Goal: Task Accomplishment & Management: Manage account settings

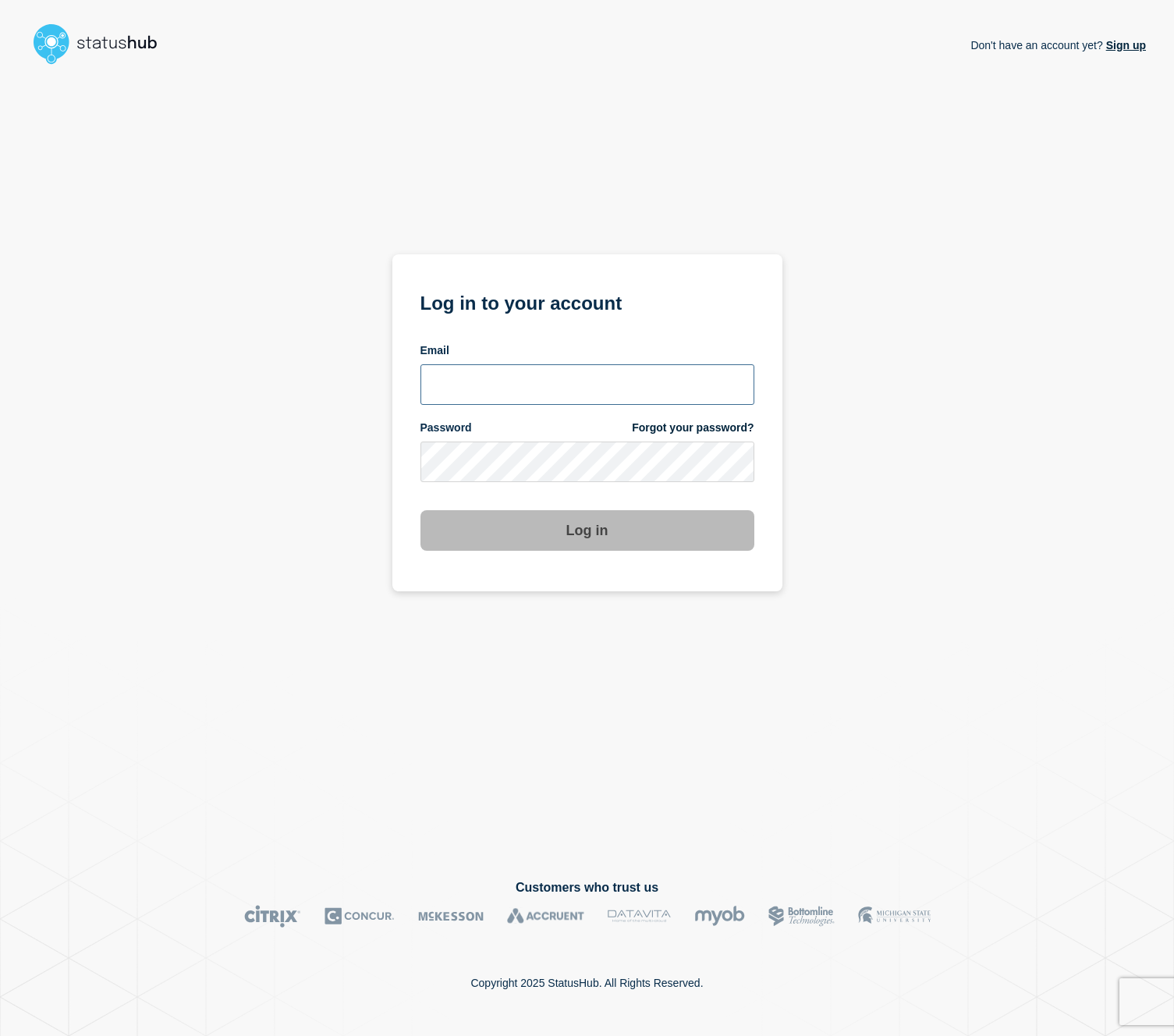
type input "[EMAIL_ADDRESS][PERSON_NAME][DOMAIN_NAME]"
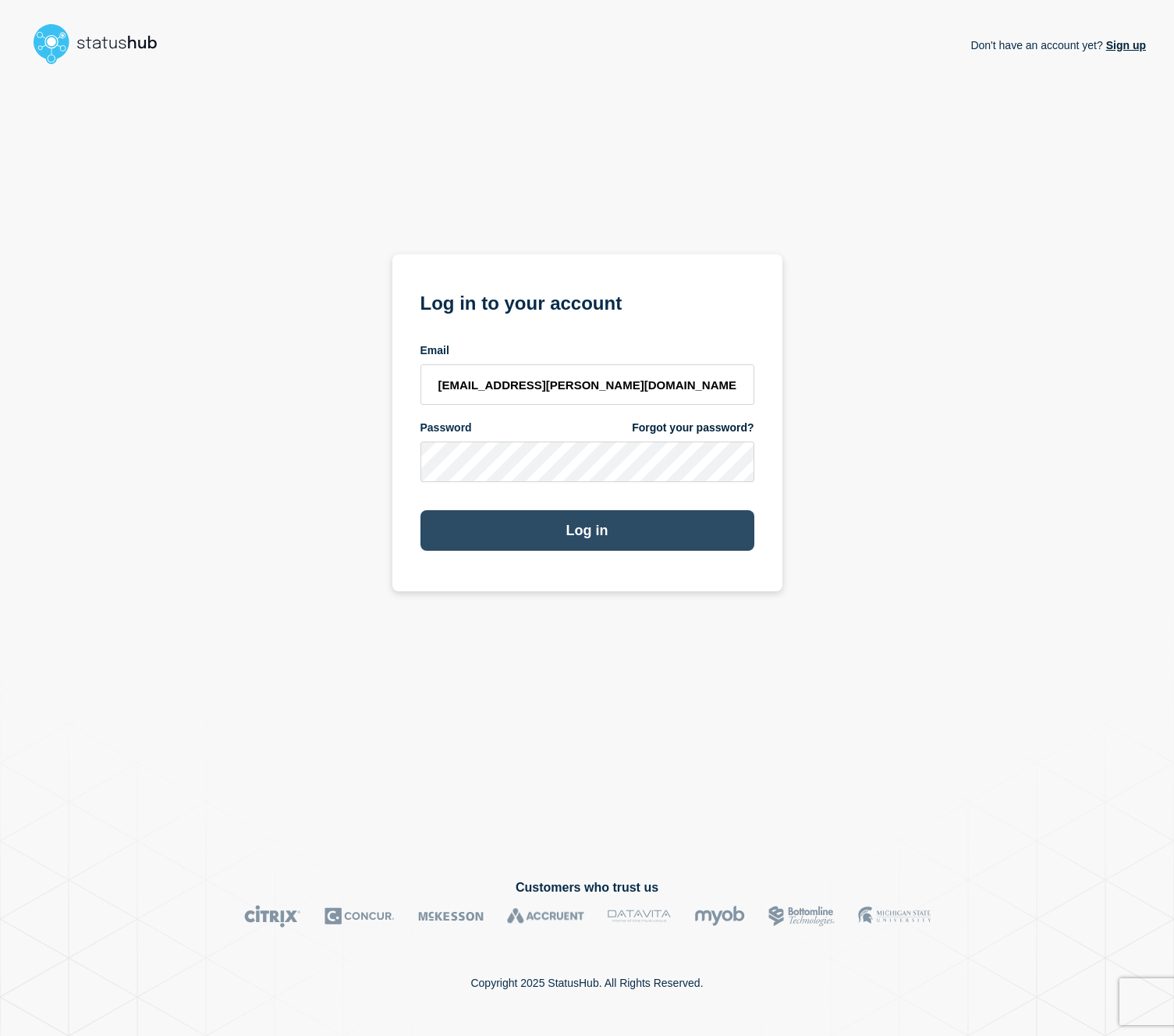
click at [589, 541] on button "Log in" at bounding box center [587, 530] width 334 height 40
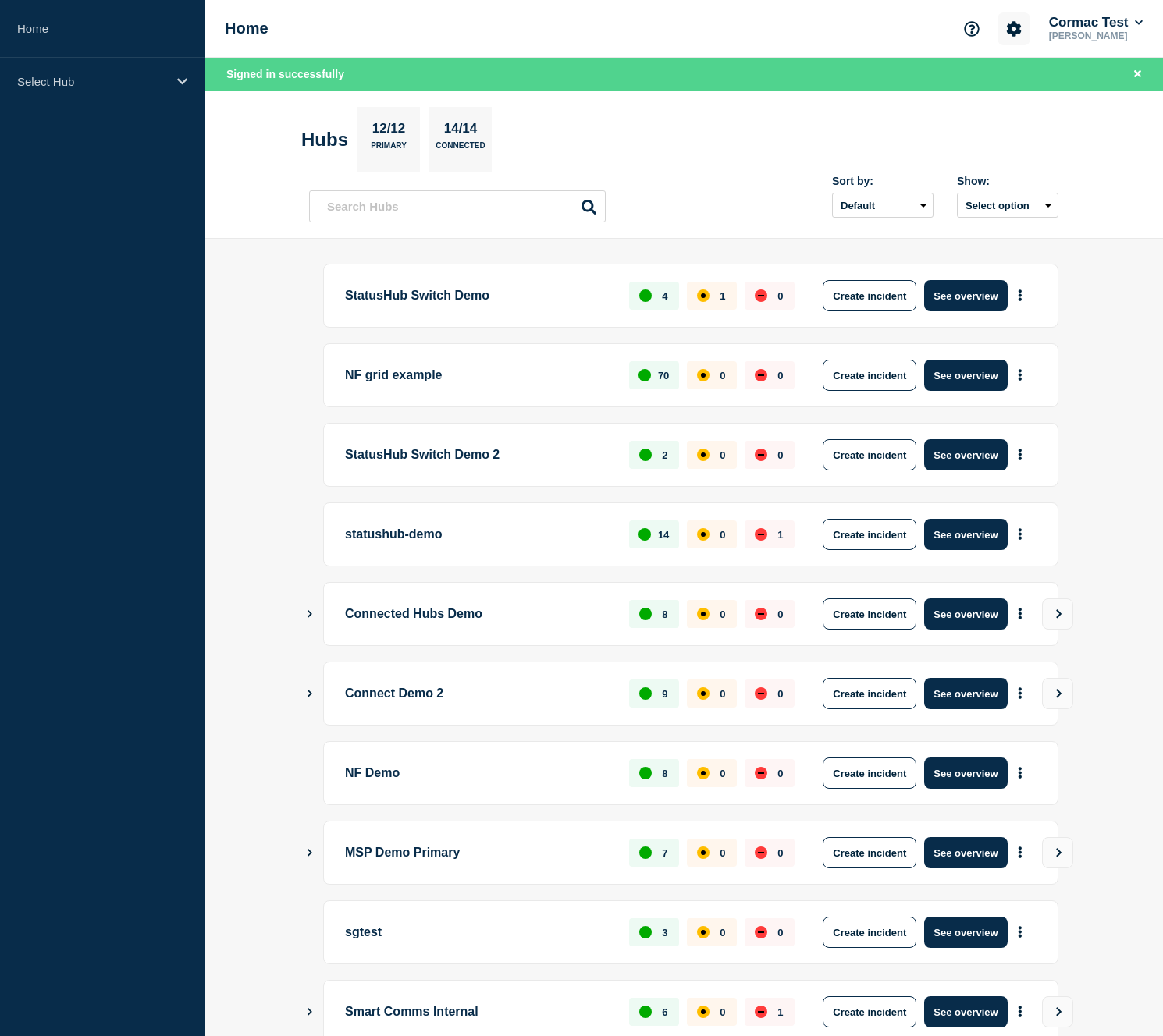
click at [1007, 34] on icon "Account settings" at bounding box center [1013, 28] width 15 height 15
click at [1023, 119] on link "General Settings" at bounding box center [1017, 112] width 87 height 13
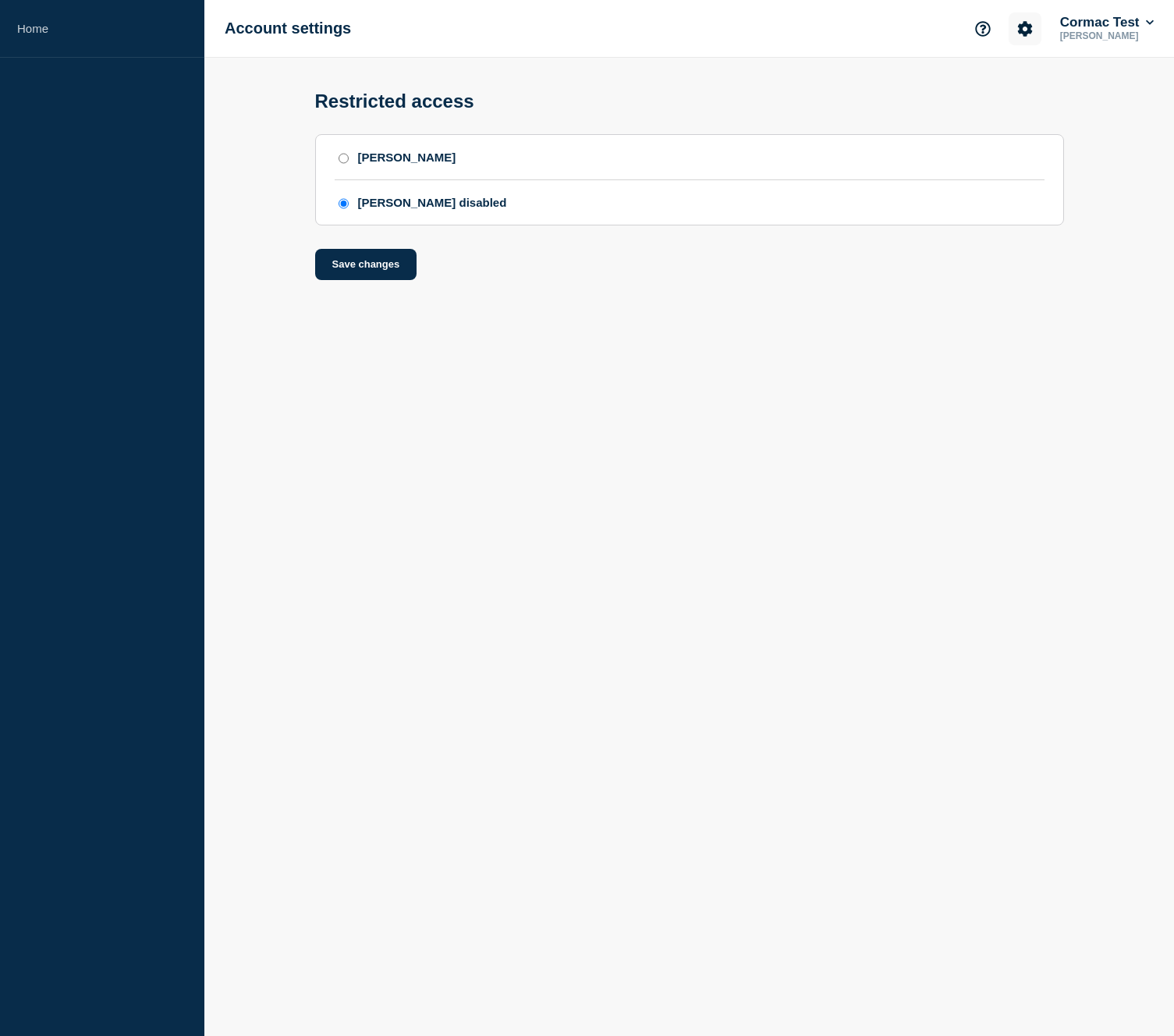
click at [1031, 38] on button "Account settings" at bounding box center [1025, 28] width 33 height 33
